Goal: Task Accomplishment & Management: Use online tool/utility

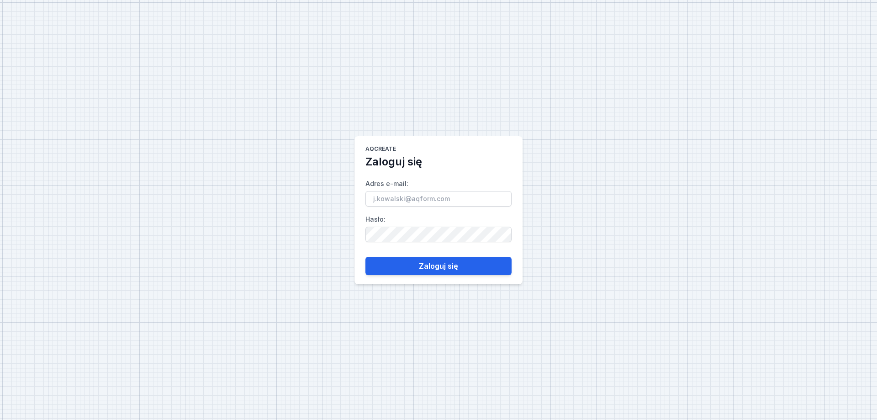
click at [409, 186] on label "Adres e-mail :" at bounding box center [438, 191] width 146 height 30
click at [409, 186] on input "Adres e-mail :" at bounding box center [438, 199] width 146 height 16
click at [407, 186] on input "Adres e-mail :" at bounding box center [438, 199] width 146 height 16
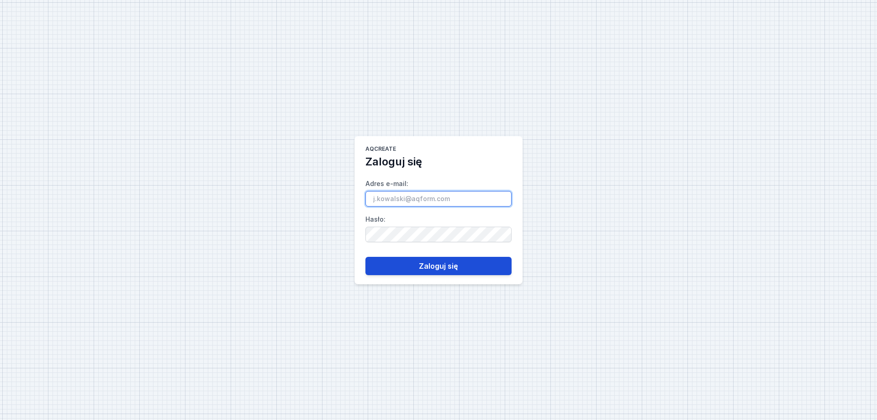
type input "[EMAIL_ADDRESS][DOMAIN_NAME]"
click at [449, 186] on button "Zaloguj się" at bounding box center [438, 266] width 146 height 18
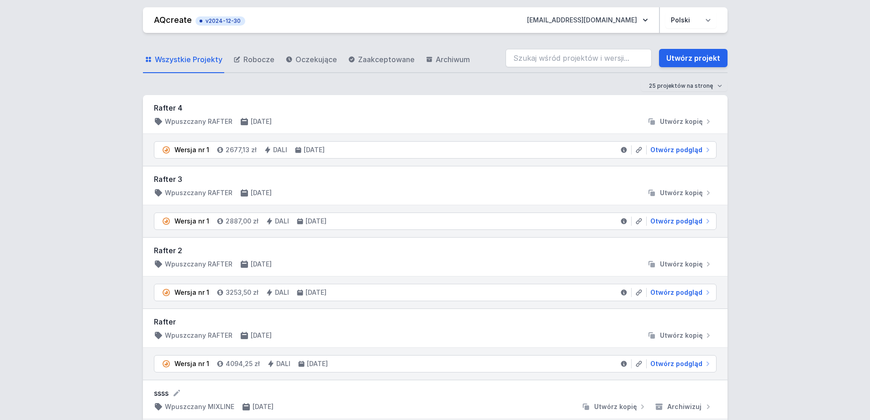
scroll to position [46, 0]
drag, startPoint x: 174, startPoint y: 322, endPoint x: 132, endPoint y: 317, distance: 42.4
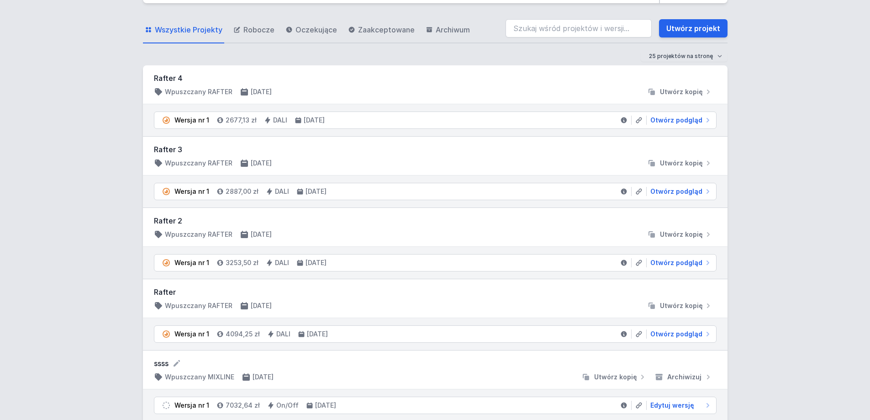
scroll to position [46, 0]
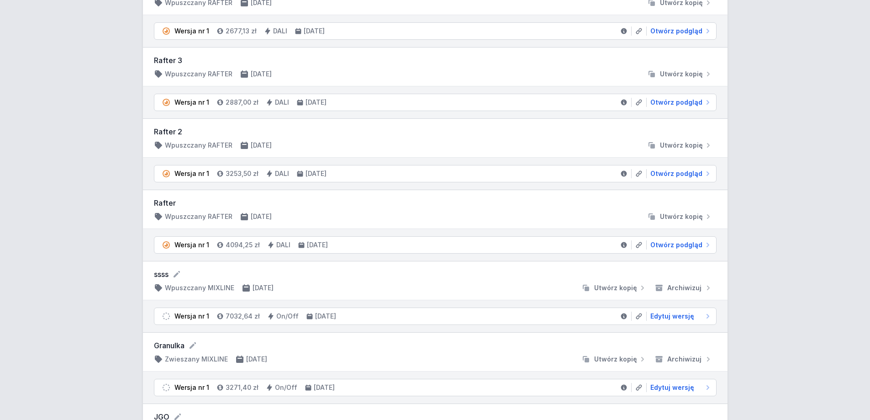
scroll to position [0, 0]
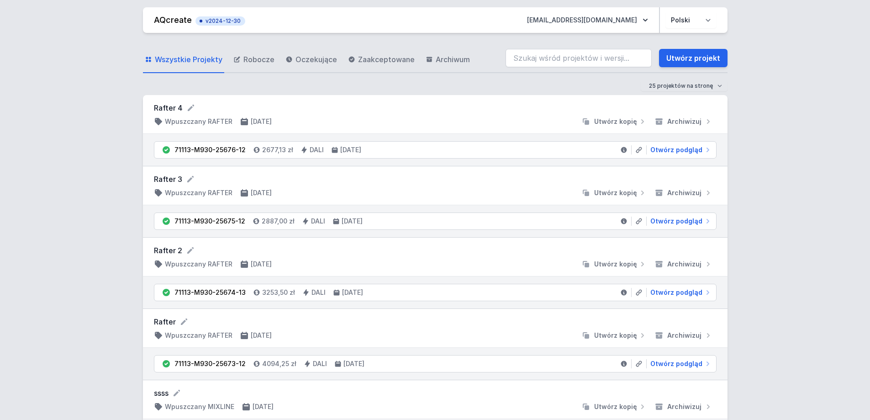
click at [243, 365] on li "71113-M930-25673-12 4094,25 zł DALI 28.08.2025 Otwórz podgląd" at bounding box center [435, 363] width 562 height 16
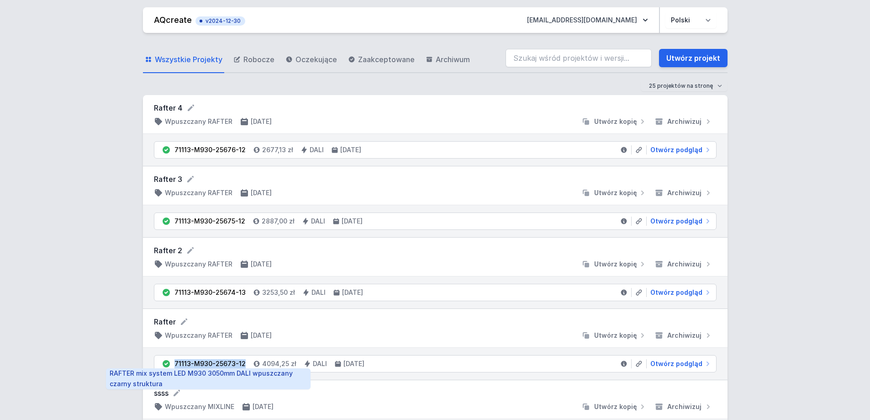
drag, startPoint x: 242, startPoint y: 365, endPoint x: 176, endPoint y: 365, distance: 65.8
click at [176, 365] on div "71113-M930-25673-12" at bounding box center [209, 363] width 71 height 9
copy div "71113-M930-25673-12"
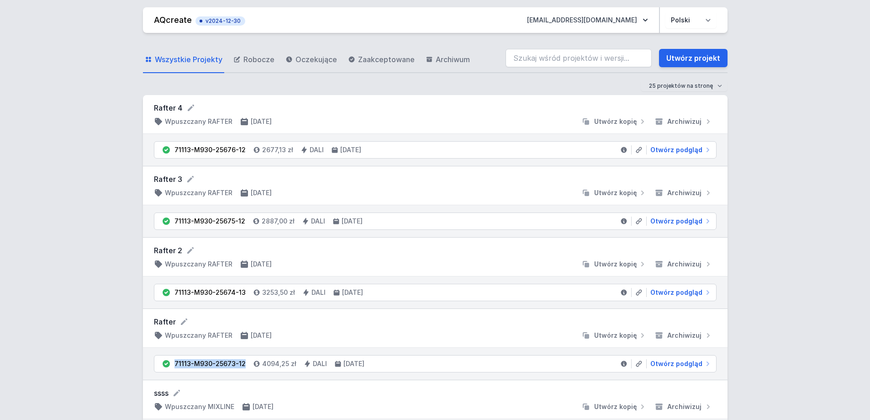
copy div "71113-M930-25673-12"
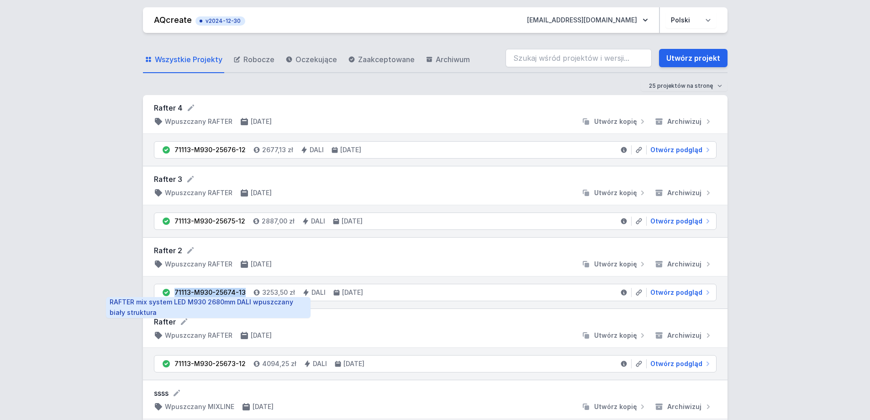
drag, startPoint x: 243, startPoint y: 291, endPoint x: 175, endPoint y: 290, distance: 67.2
click at [175, 290] on li "71113-M930-25674-13 3253,50 zł DALI 28.08.2025 Otwórz podgląd" at bounding box center [435, 292] width 562 height 16
copy div "71113-M930-25674-13"
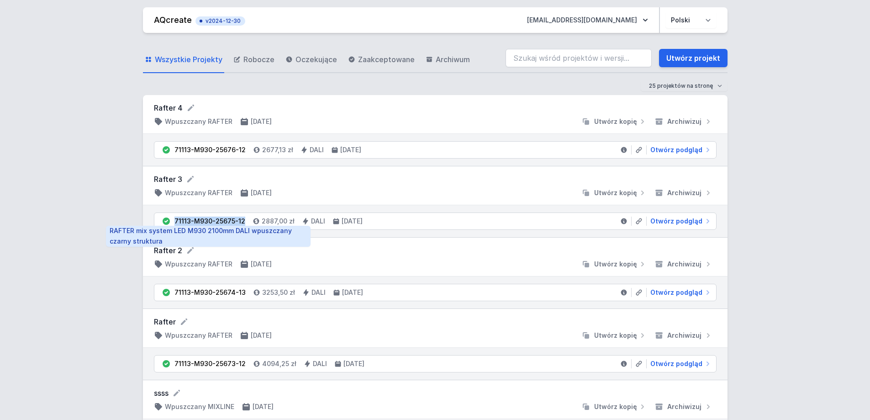
drag, startPoint x: 244, startPoint y: 220, endPoint x: 175, endPoint y: 221, distance: 69.0
click at [175, 221] on li "71113-M930-25675-12 2887,00 zł DALI 28.08.2025 Otwórz podgląd" at bounding box center [435, 221] width 562 height 16
copy div "71113-M930-25675-12"
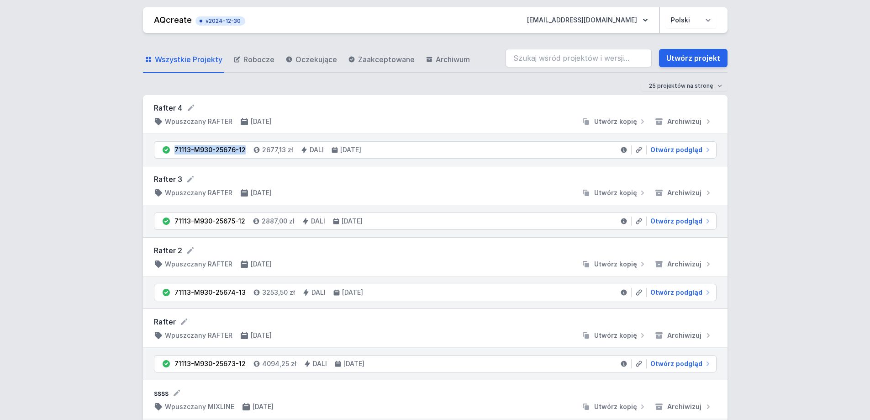
drag, startPoint x: 241, startPoint y: 151, endPoint x: 171, endPoint y: 151, distance: 69.9
click at [171, 151] on li "71113-M930-25676-12 2677,13 zł DALI 28.08.2025 Otwórz podgląd" at bounding box center [435, 150] width 562 height 16
copy div "71113-M930-25676-12"
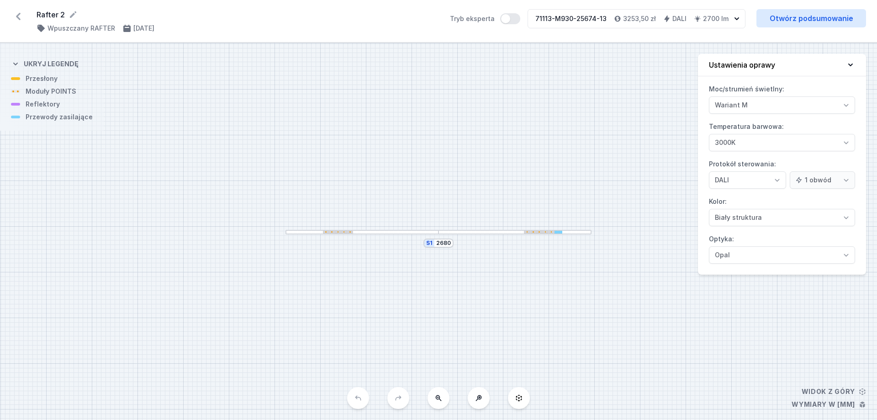
select select "M"
select select "3000"
select select "4"
